Goal: Task Accomplishment & Management: Manage account settings

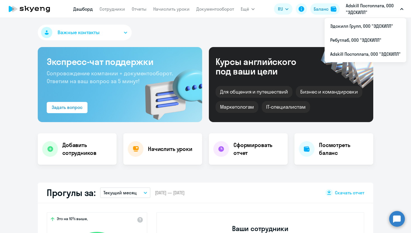
select select "30"
click at [193, 44] on div "Важные контакты Экспресс-чат поддержки Сопровождение компании + документооборот…" at bounding box center [205, 125] width 411 height 215
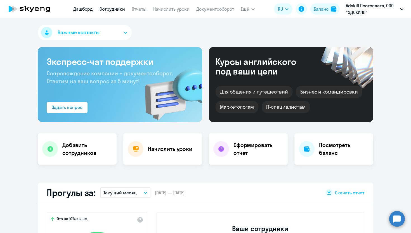
click at [111, 10] on link "Сотрудники" at bounding box center [112, 9] width 25 height 6
select select "30"
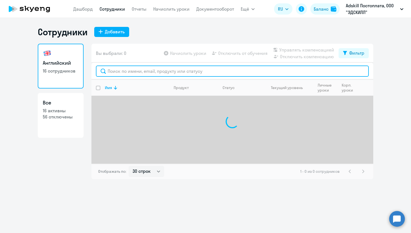
click at [140, 73] on input "text" at bounding box center [232, 70] width 273 height 11
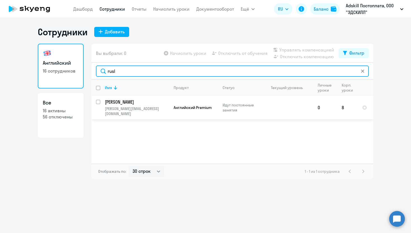
type input "rusl"
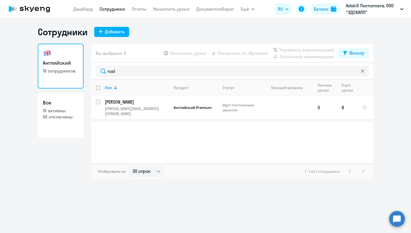
click at [122, 104] on p "[PERSON_NAME]" at bounding box center [136, 102] width 63 height 6
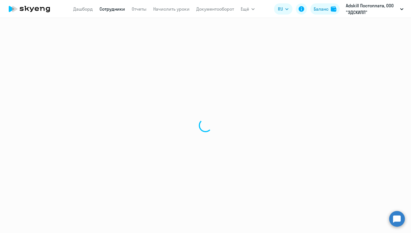
select select "english"
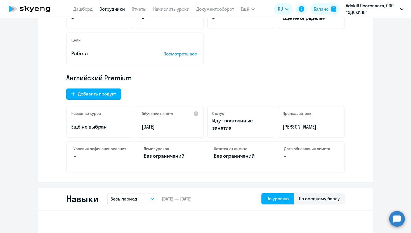
scroll to position [150, 0]
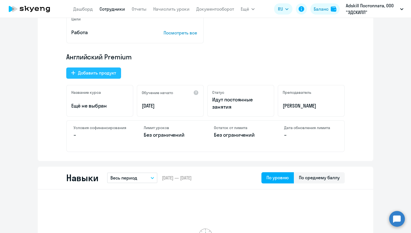
click at [94, 72] on div "Добавить продукт" at bounding box center [97, 72] width 38 height 7
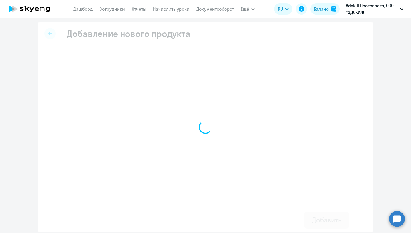
select select "english_adult_not_native_speaker"
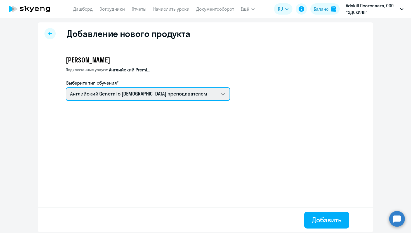
click at [198, 96] on select "Английский General с англоговорящим преподавателем Английский General с русског…" at bounding box center [148, 93] width 165 height 13
click at [66, 87] on select "Английский General с англоговорящим преподавателем Английский General с русског…" at bounding box center [148, 93] width 165 height 13
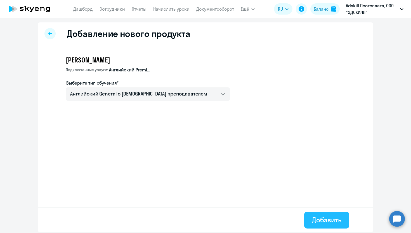
click at [318, 218] on div "Добавить" at bounding box center [326, 219] width 29 height 9
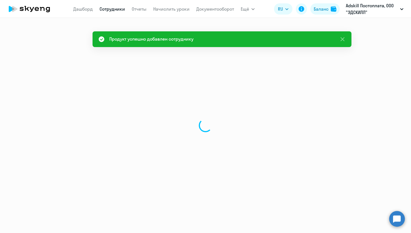
select select "english"
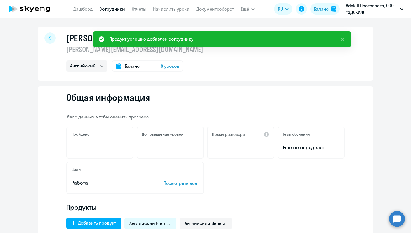
scroll to position [167, 0]
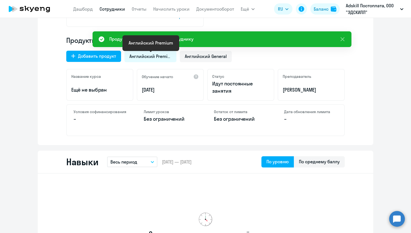
drag, startPoint x: 157, startPoint y: 56, endPoint x: 179, endPoint y: 56, distance: 21.5
click at [166, 56] on span "Английский Premium" at bounding box center [151, 56] width 42 height 6
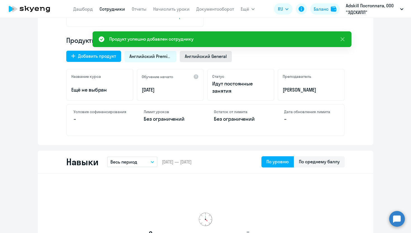
click at [196, 59] on div "Английский General" at bounding box center [206, 56] width 52 height 11
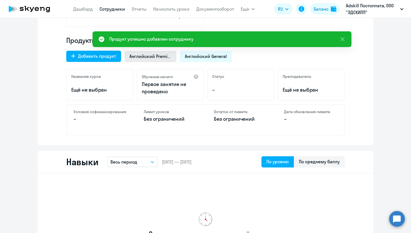
click at [152, 59] on span "Английский Premium" at bounding box center [151, 56] width 42 height 6
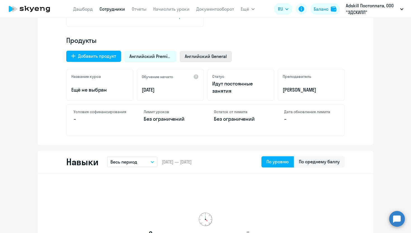
click at [196, 52] on div "Английский General" at bounding box center [206, 56] width 52 height 11
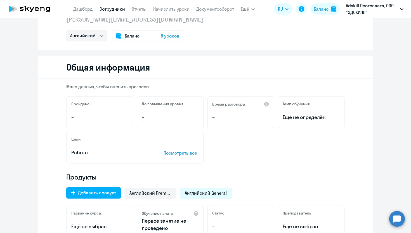
scroll to position [33, 0]
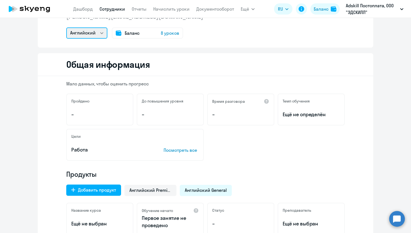
click at [99, 35] on select "Английский" at bounding box center [86, 32] width 41 height 11
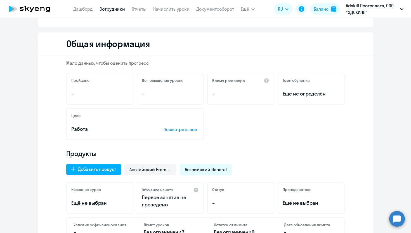
scroll to position [0, 0]
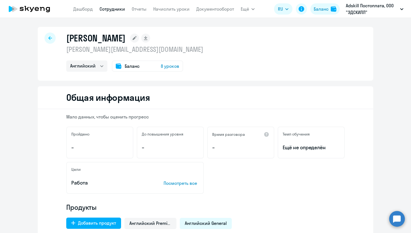
click at [139, 39] on rect at bounding box center [134, 38] width 9 height 9
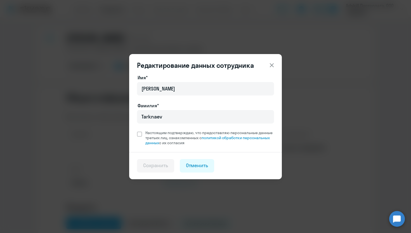
click at [274, 67] on icon at bounding box center [272, 65] width 7 height 7
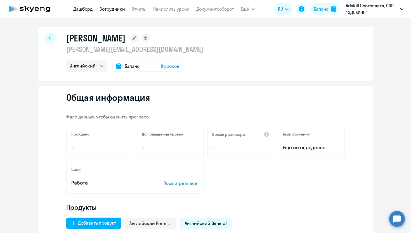
click at [88, 8] on link "Дашборд" at bounding box center [83, 9] width 20 height 6
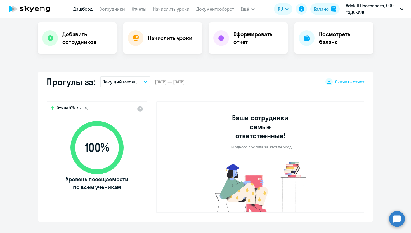
scroll to position [111, 0]
click at [121, 10] on link "Сотрудники" at bounding box center [112, 9] width 25 height 6
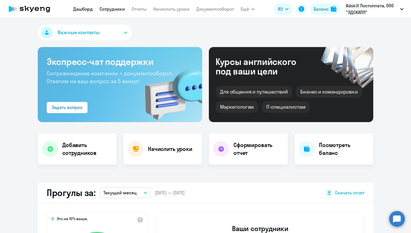
select select "30"
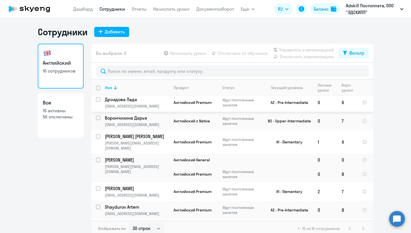
scroll to position [88, 0]
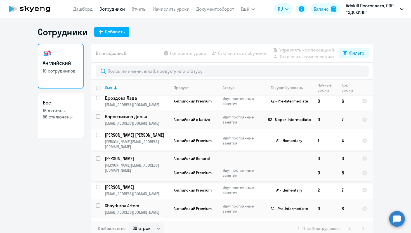
click at [99, 156] on input "select row 38434542" at bounding box center [101, 161] width 11 height 11
checkbox input "true"
click at [366, 156] on div at bounding box center [364, 158] width 5 height 5
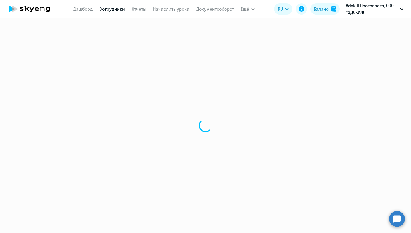
select select "english"
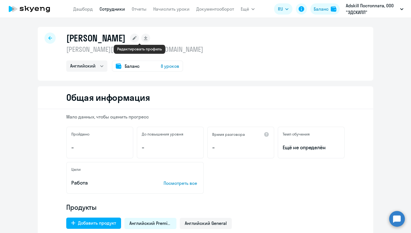
scroll to position [159, 0]
select select "30"
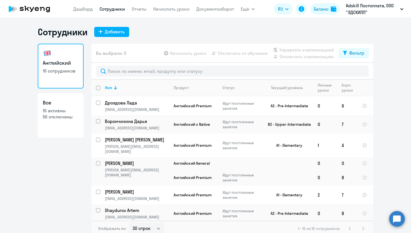
scroll to position [84, 0]
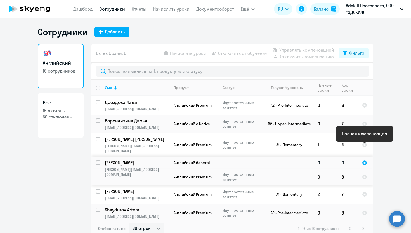
click at [365, 160] on div at bounding box center [364, 162] width 5 height 5
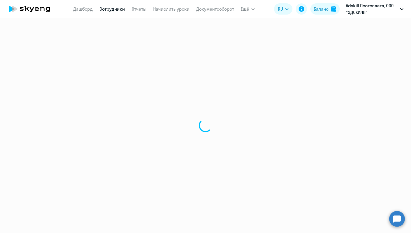
select select "english"
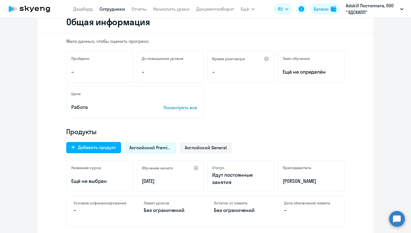
scroll to position [98, 0]
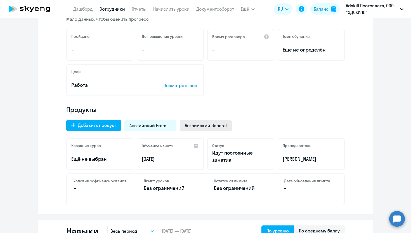
click at [197, 125] on span "Английский General" at bounding box center [206, 125] width 42 height 6
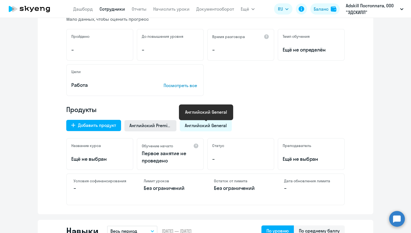
click at [170, 127] on span "Английский Premium" at bounding box center [151, 125] width 42 height 6
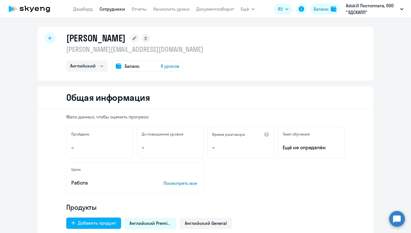
select select "30"
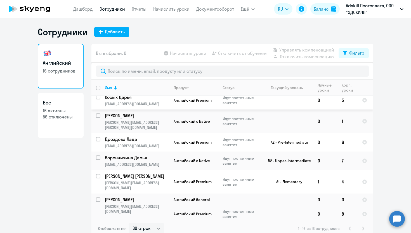
scroll to position [52, 0]
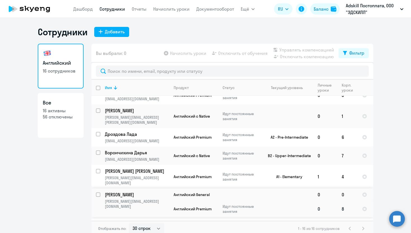
click at [259, 204] on p "Идут постоянные занятия" at bounding box center [242, 209] width 38 height 10
select select "english"
